Goal: Find specific page/section: Find specific page/section

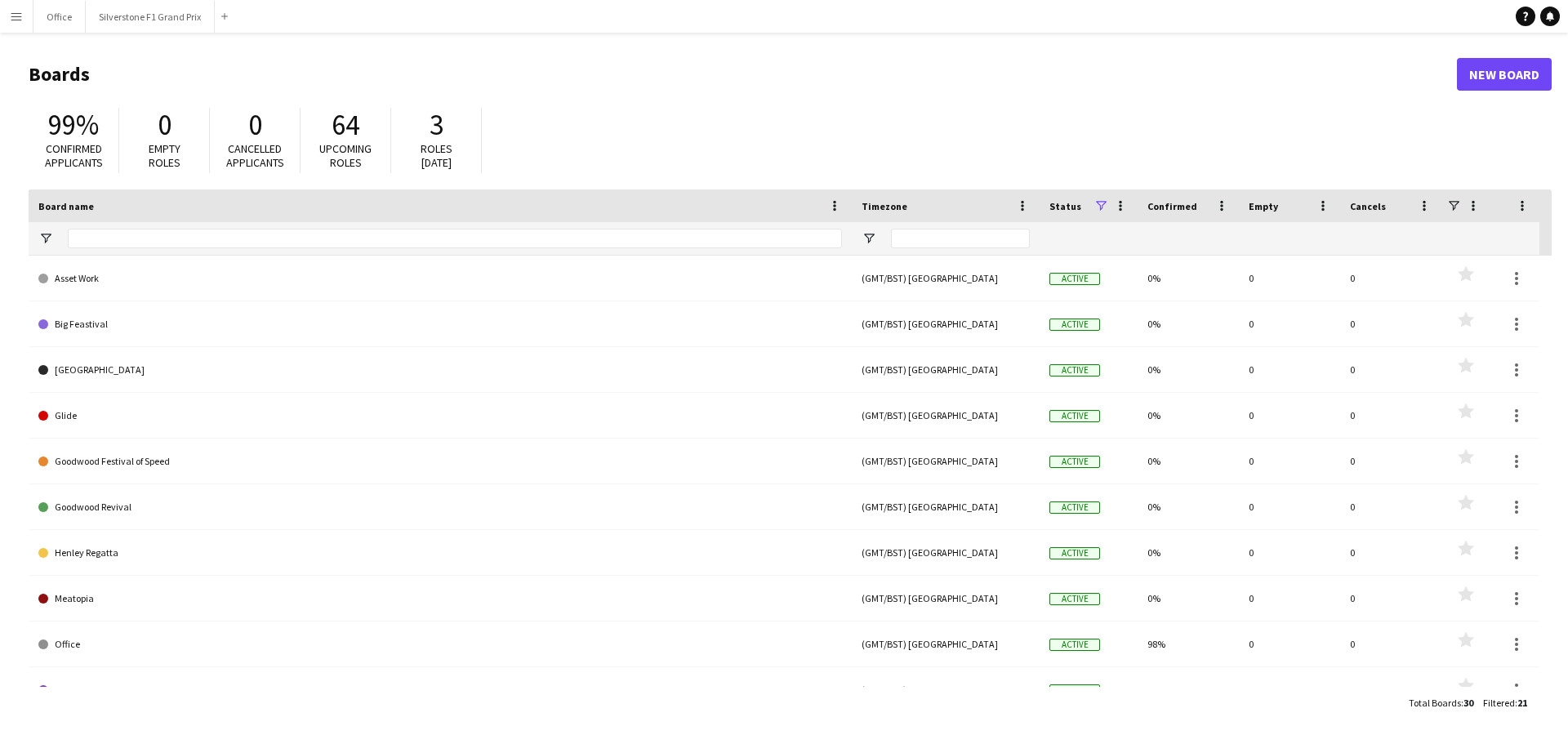
click at [30, 16] on button "Menu" at bounding box center [16, 16] width 33 height 33
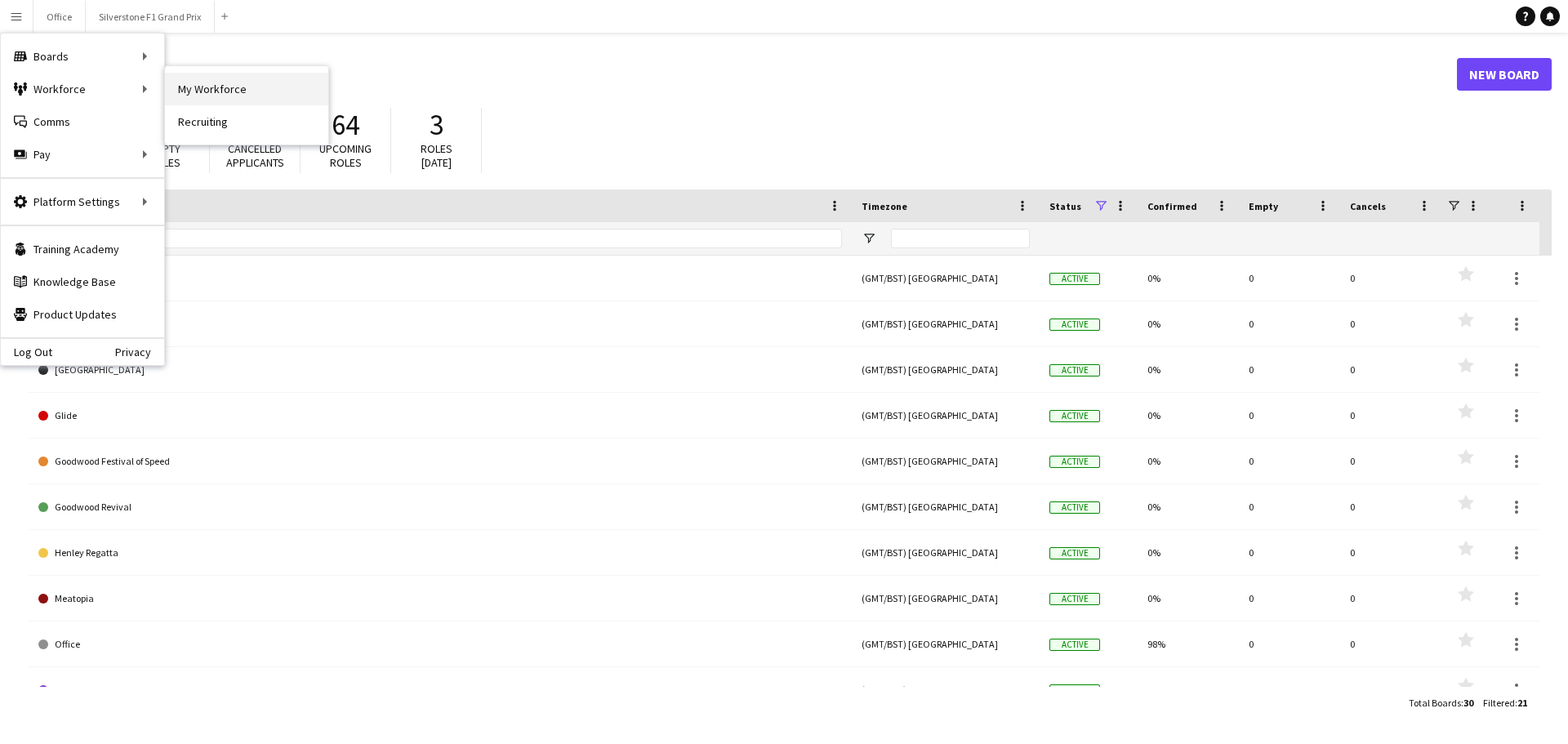
click at [183, 93] on link "My Workforce" at bounding box center [246, 89] width 163 height 33
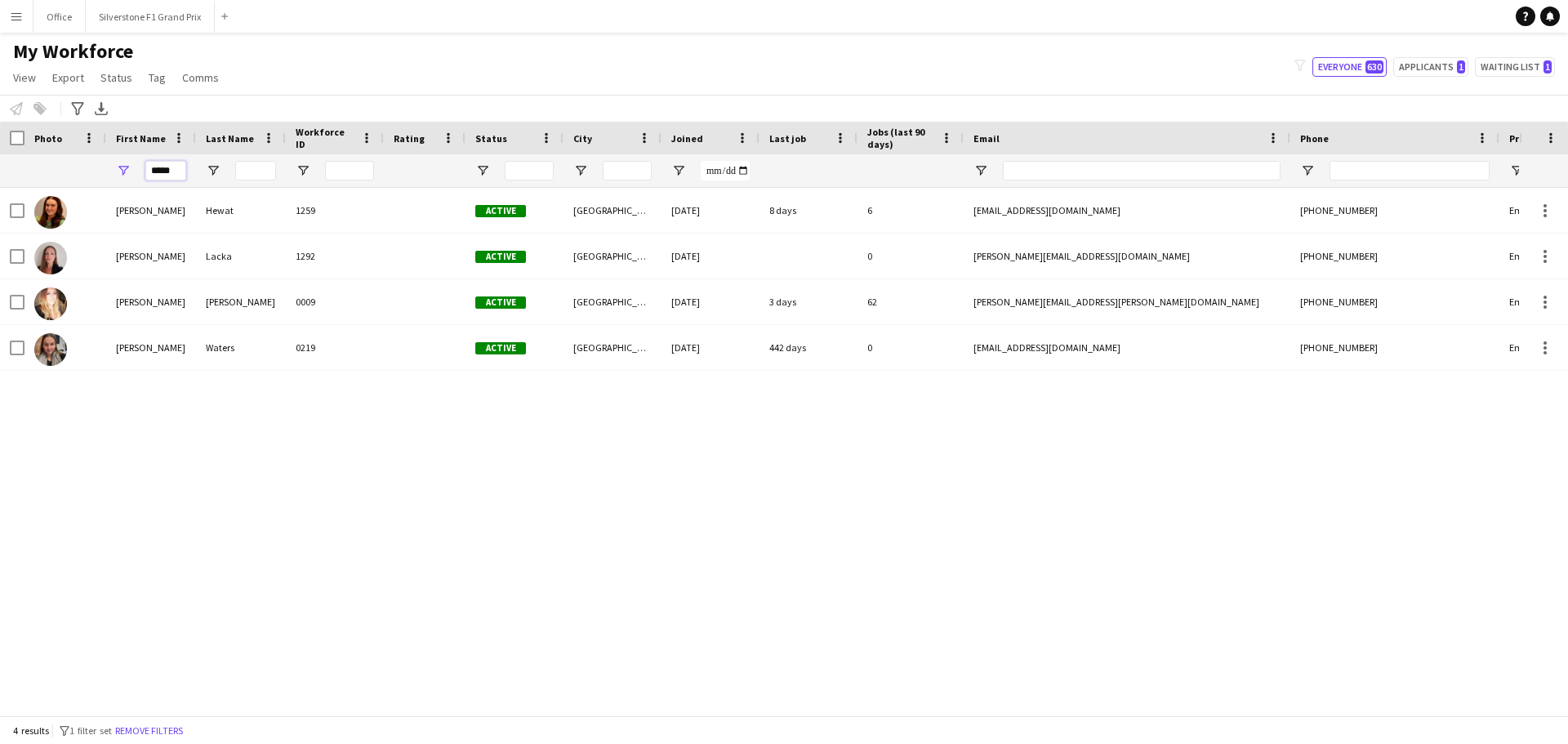
drag, startPoint x: 176, startPoint y: 172, endPoint x: 129, endPoint y: 172, distance: 47.0
click at [129, 172] on div "*****" at bounding box center [151, 170] width 90 height 33
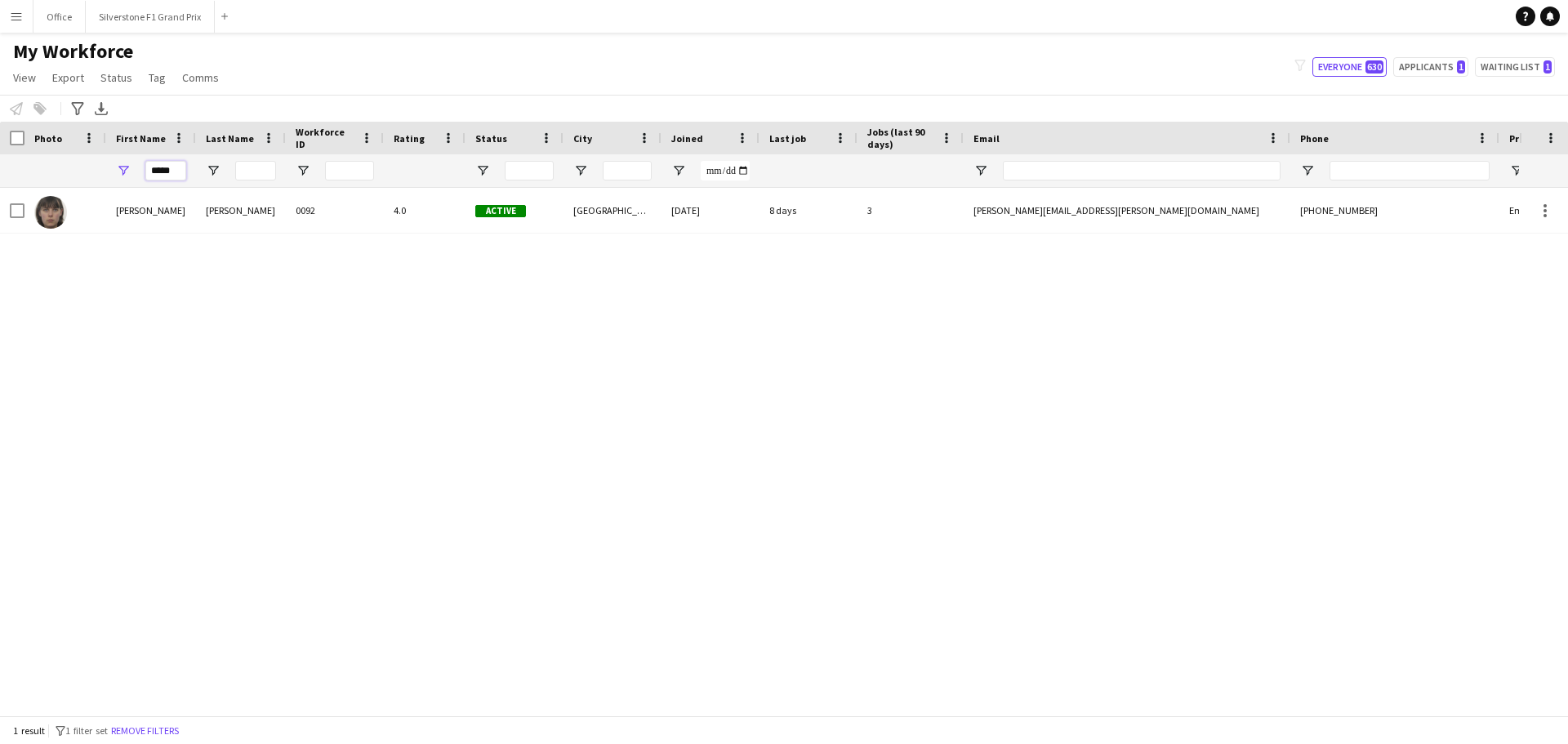
type input "*****"
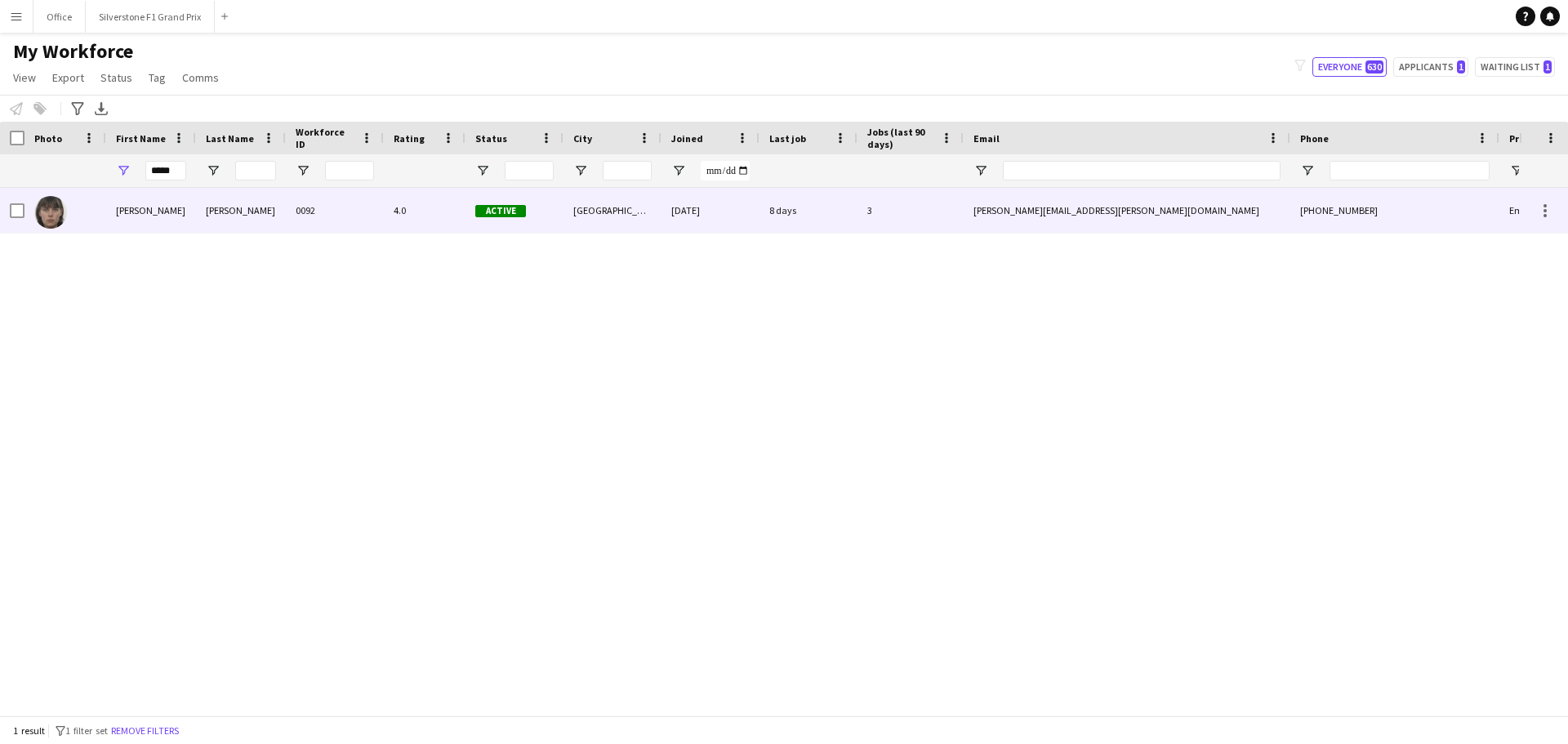
click at [179, 208] on div "[PERSON_NAME]" at bounding box center [151, 210] width 90 height 45
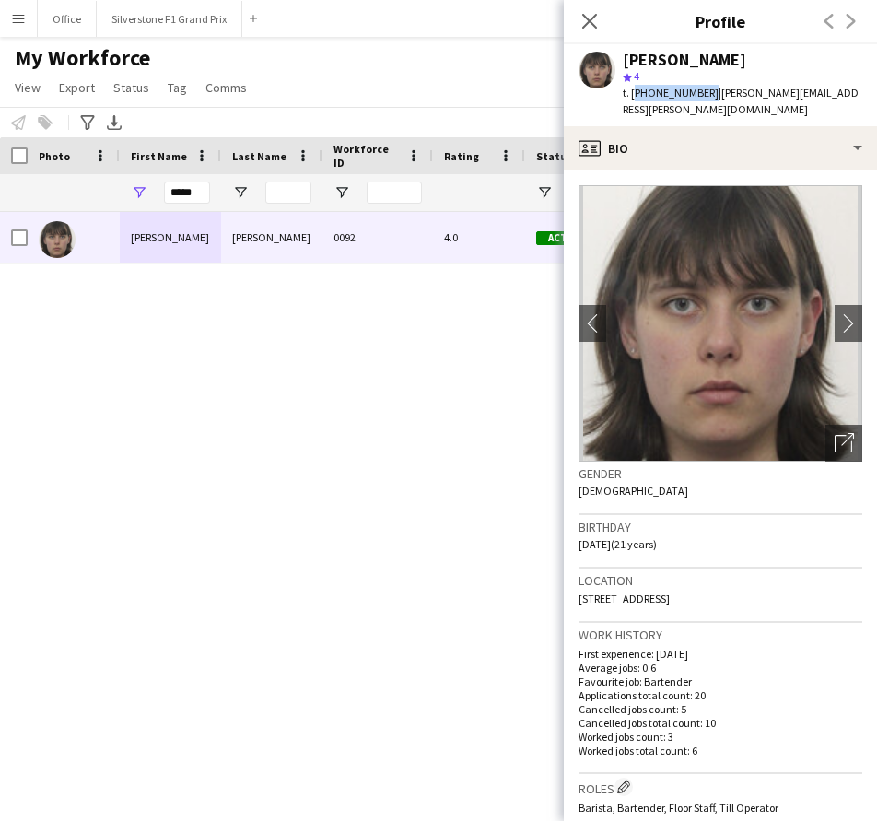
drag, startPoint x: 702, startPoint y: 90, endPoint x: 632, endPoint y: 95, distance: 70.2
click at [632, 95] on span "t. [PHONE_NUMBER]" at bounding box center [671, 93] width 96 height 14
copy span "[PHONE_NUMBER]"
drag, startPoint x: 844, startPoint y: 95, endPoint x: 712, endPoint y: 100, distance: 131.9
click at [712, 100] on app-profile-header "[PERSON_NAME] star 4 t. [PHONE_NUMBER] | [PERSON_NAME][EMAIL_ADDRESS][PERSON_NA…" at bounding box center [720, 85] width 313 height 82
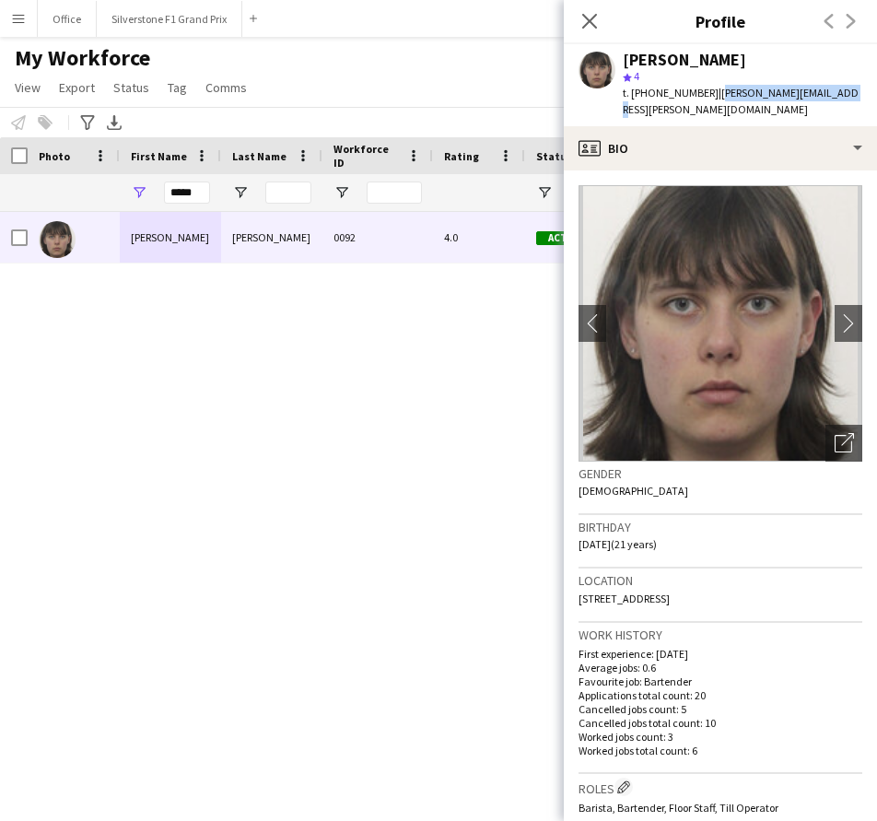
copy span "[PERSON_NAME][EMAIL_ADDRESS][PERSON_NAME][DOMAIN_NAME]"
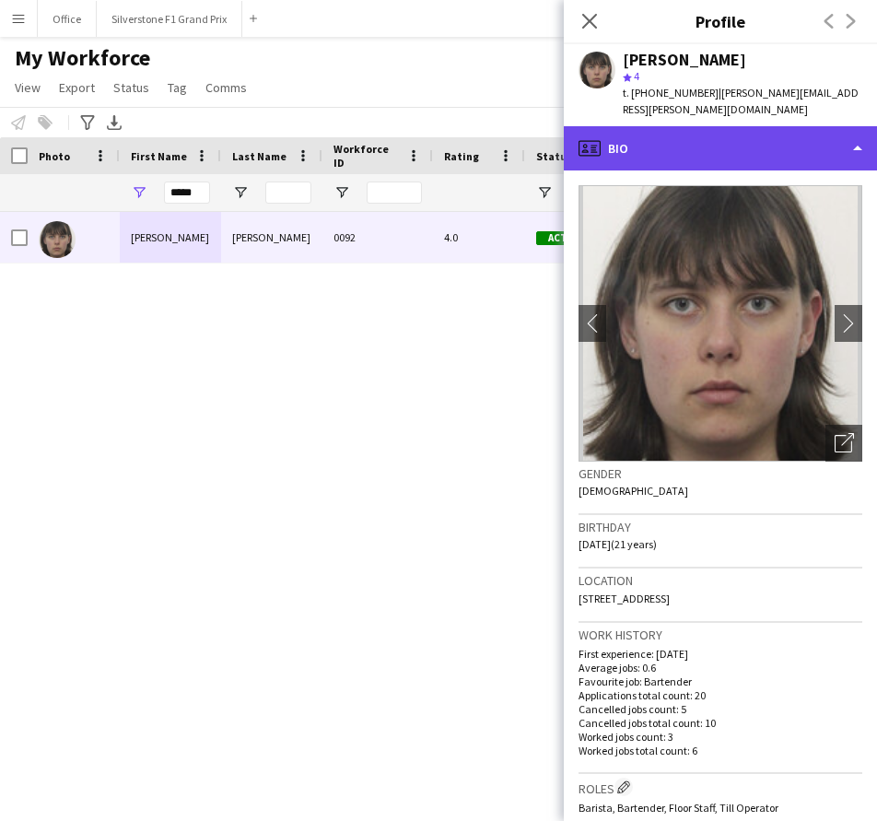
click at [668, 135] on div "profile Bio" at bounding box center [720, 148] width 313 height 44
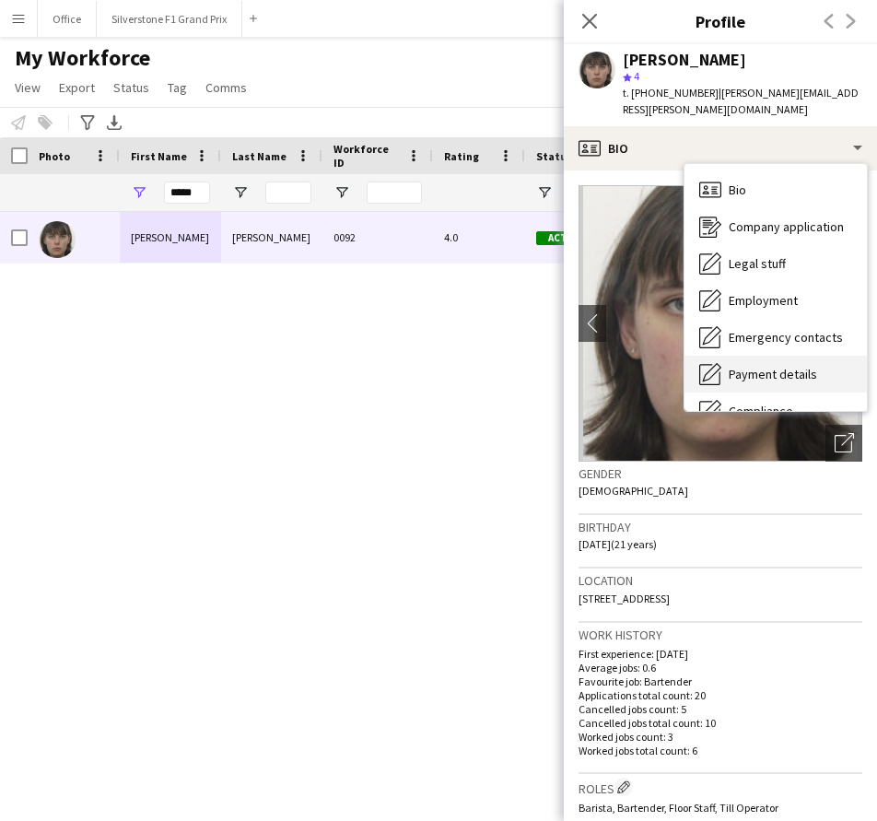
click at [782, 356] on div "Payment details Payment details" at bounding box center [776, 374] width 182 height 37
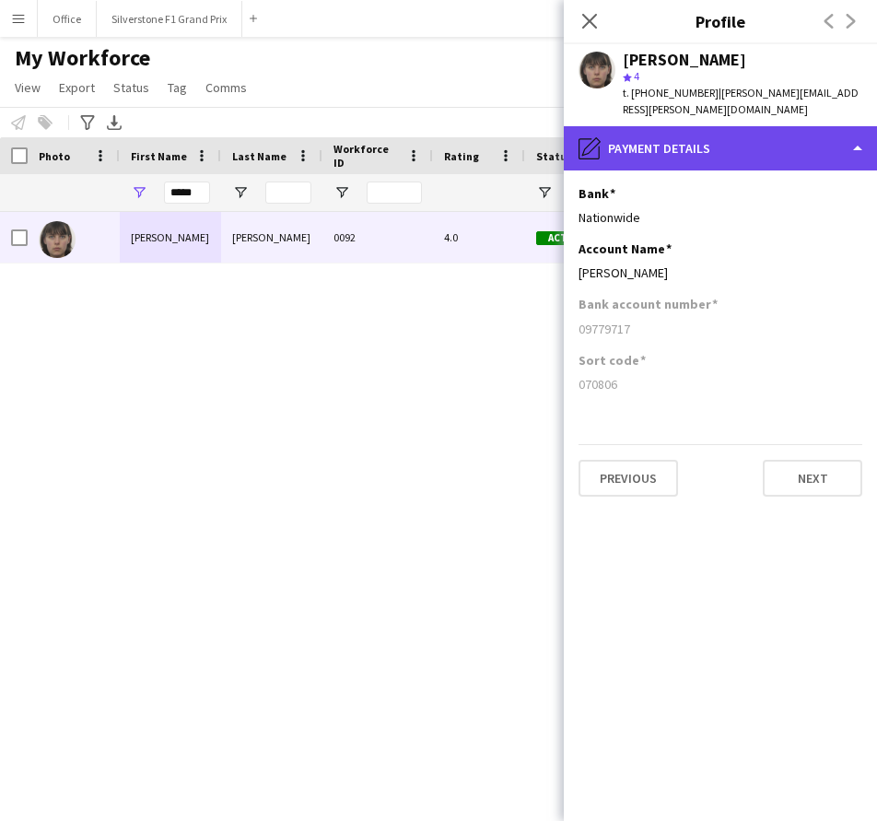
click at [747, 130] on div "pencil4 Payment details" at bounding box center [720, 148] width 313 height 44
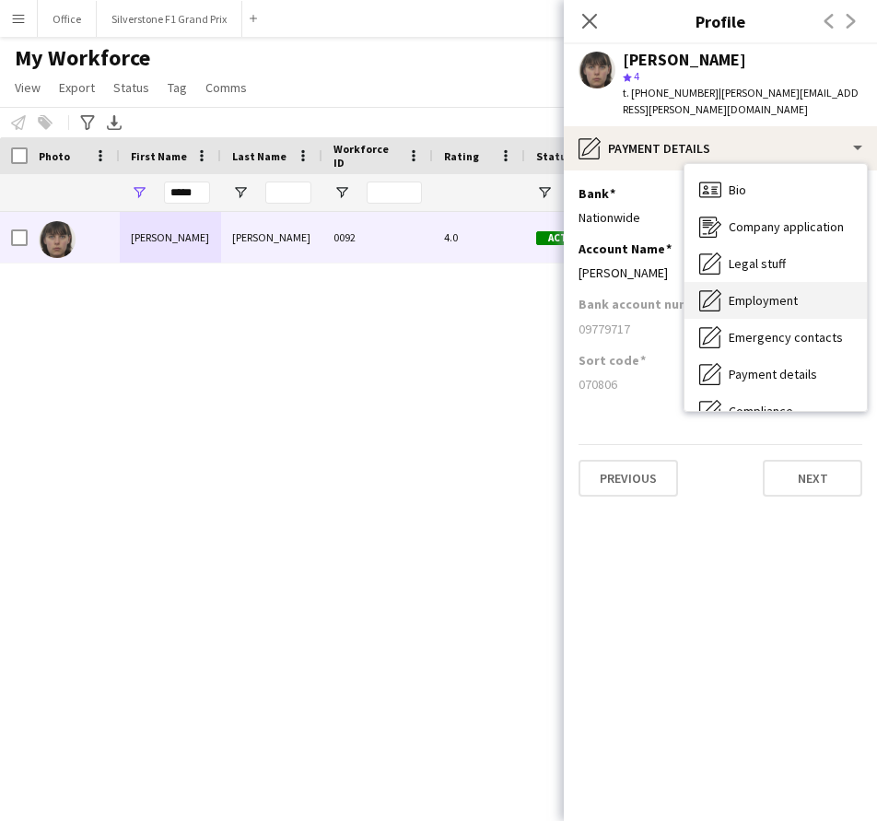
click at [801, 291] on div "Employment Employment" at bounding box center [776, 300] width 182 height 37
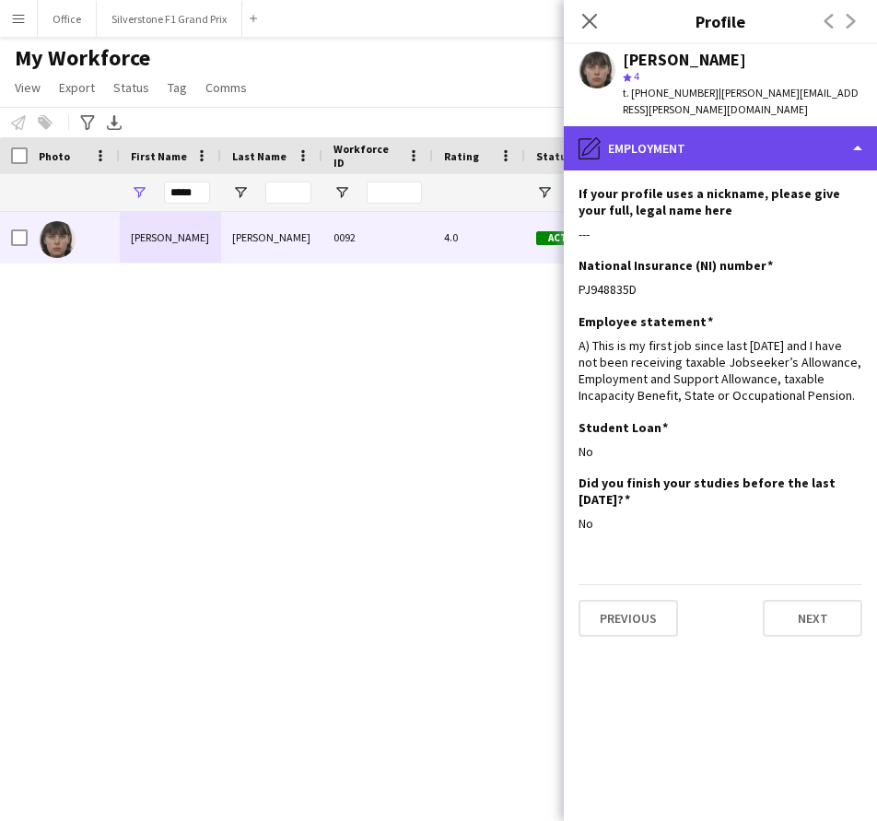
click at [654, 132] on div "pencil4 Employment" at bounding box center [720, 148] width 313 height 44
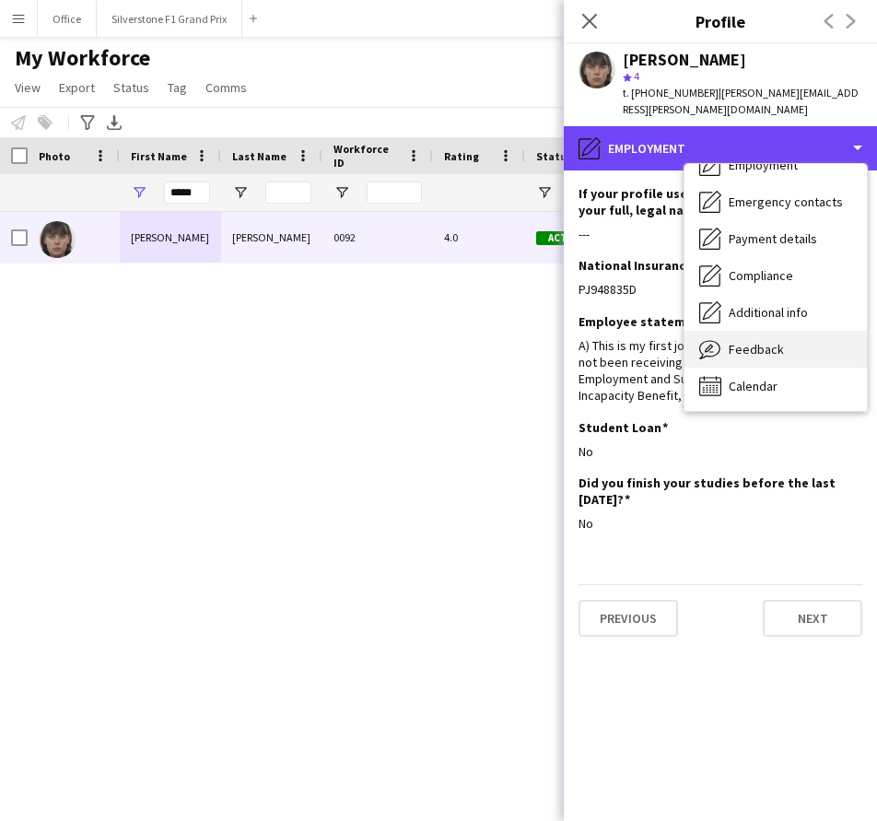
scroll to position [136, 0]
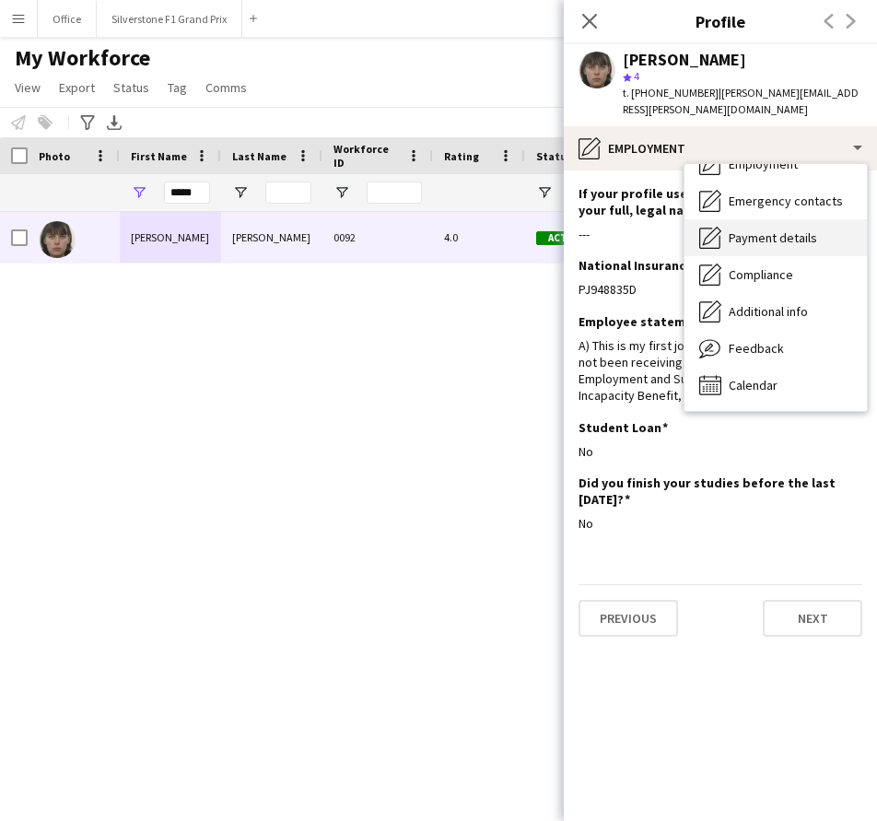
click at [804, 229] on div "Payment details Payment details" at bounding box center [776, 237] width 182 height 37
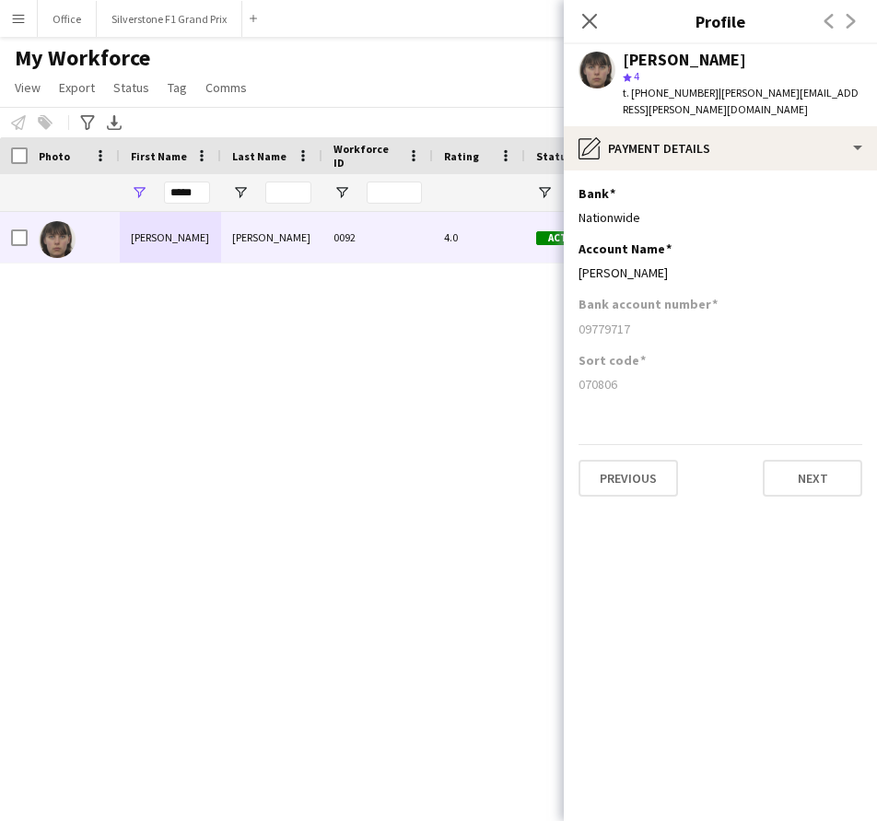
drag, startPoint x: 11, startPoint y: 449, endPoint x: 2, endPoint y: 450, distance: 9.3
click at [8, 449] on div "[PERSON_NAME] 0092 4.0 Active [GEOGRAPHIC_DATA] [DATE] 8 days 3" at bounding box center [411, 493] width 822 height 563
